Goal: Information Seeking & Learning: Understand process/instructions

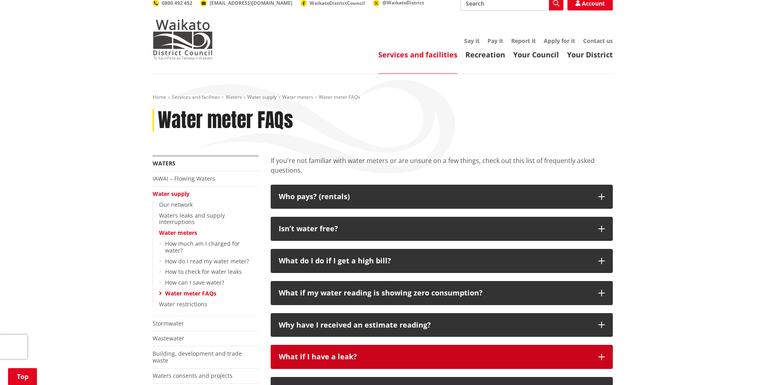
scroll to position [120, 0]
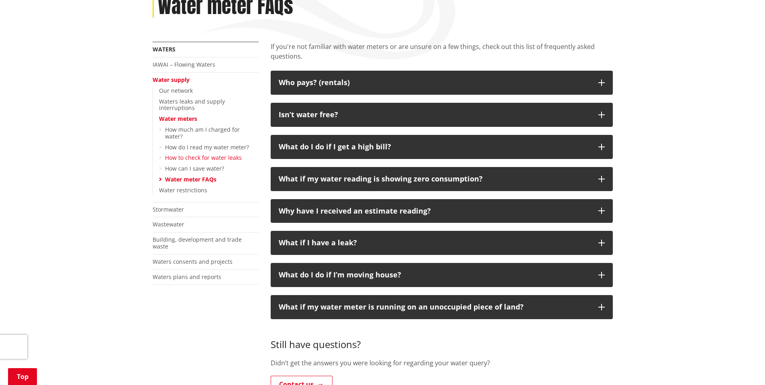
click at [210, 154] on link "How to check for water leaks" at bounding box center [203, 158] width 77 height 8
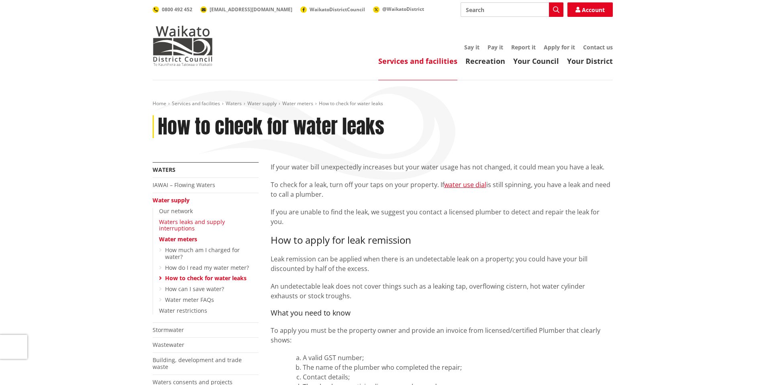
click at [225, 219] on link "Waters leaks and supply interruptions" at bounding box center [192, 225] width 66 height 14
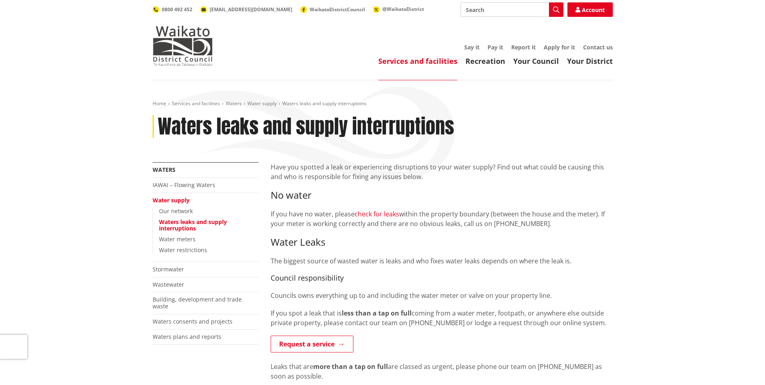
click at [377, 214] on link "check for leaks" at bounding box center [376, 214] width 45 height 9
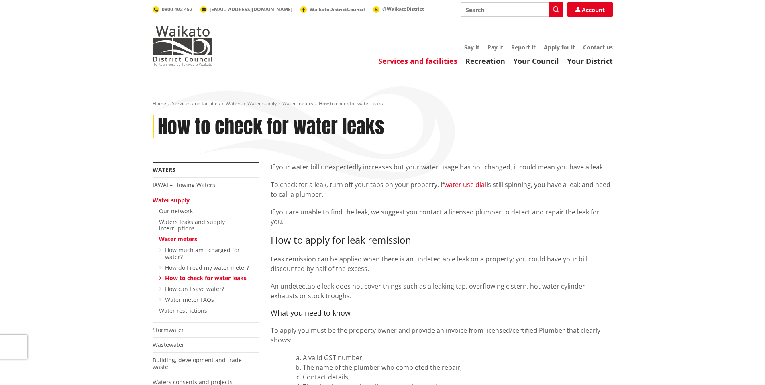
click at [458, 187] on link "water use dial" at bounding box center [465, 184] width 42 height 9
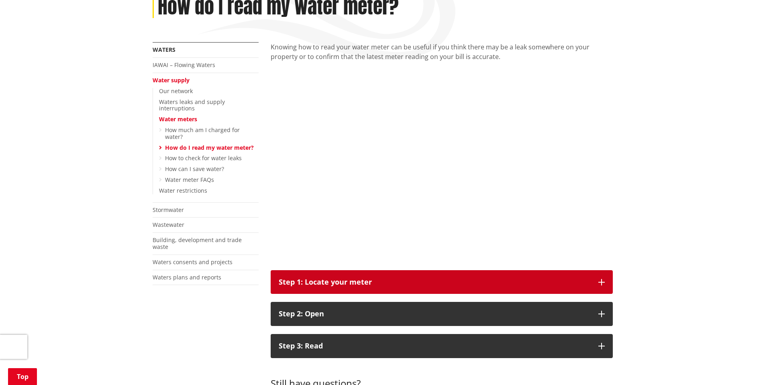
scroll to position [120, 0]
